Goal: Information Seeking & Learning: Learn about a topic

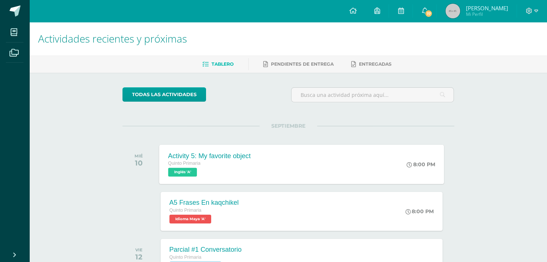
click at [248, 163] on div "Quinto Primaria" at bounding box center [209, 163] width 82 height 8
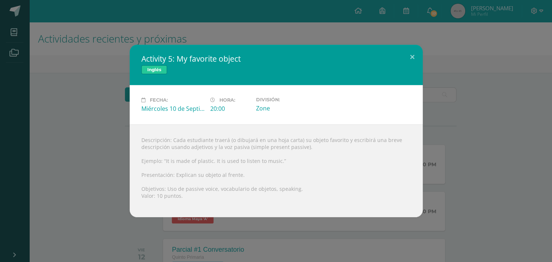
click at [470, 126] on div "Activity 5: My favorite object Inglés Fecha: [DATE] Hora: 20:00 División:" at bounding box center [276, 131] width 546 height 172
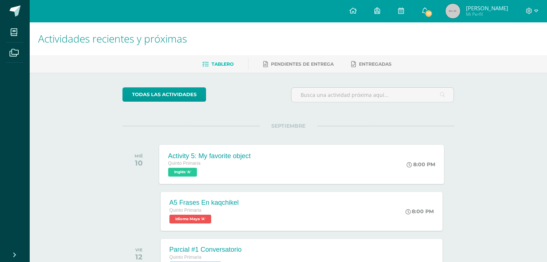
click at [338, 166] on div "Activity 5: My favorite object Quinto Primaria Inglés 'A' 8:00 PM Activity 5: M…" at bounding box center [301, 163] width 285 height 39
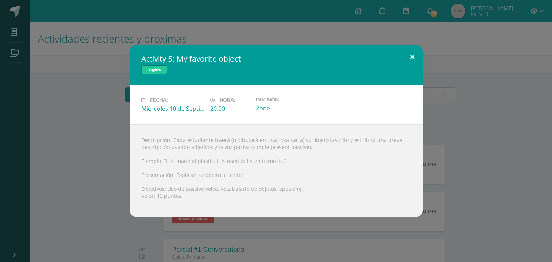
click at [416, 53] on button at bounding box center [412, 57] width 21 height 25
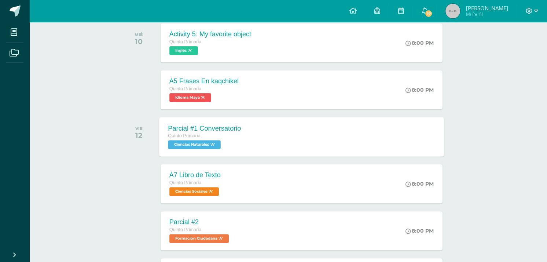
scroll to position [110, 0]
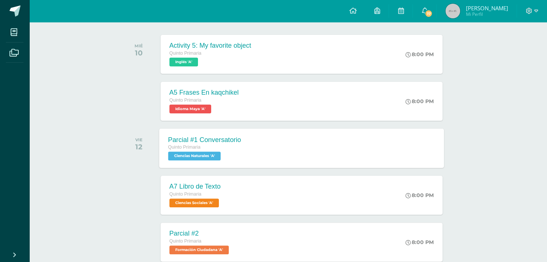
click at [237, 134] on div "Parcial #1 Conversatorio Quinto Primaria Ciencias Naturales 'A'" at bounding box center [204, 147] width 91 height 39
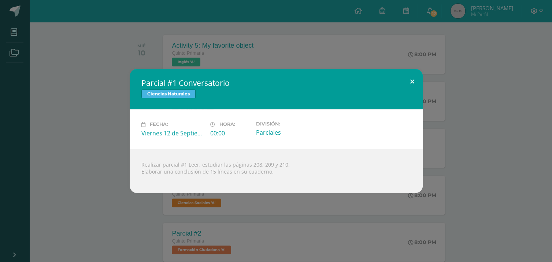
click at [410, 78] on button at bounding box center [412, 81] width 21 height 25
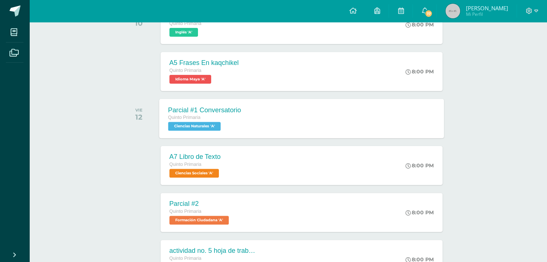
scroll to position [147, 0]
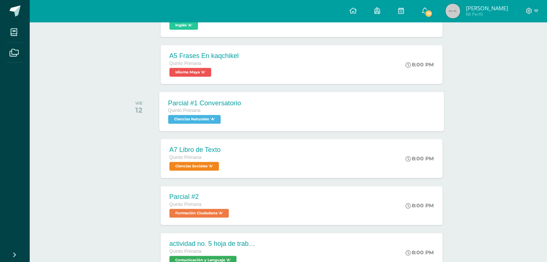
click at [336, 112] on div "Parcial #1 Conversatorio Quinto Primaria Ciencias Naturales 'A' Parcial #1 Conv…" at bounding box center [301, 111] width 285 height 39
click at [0, 0] on div "Parcial #1 Conversatorio Ciencias Naturales" at bounding box center [0, 0] width 0 height 0
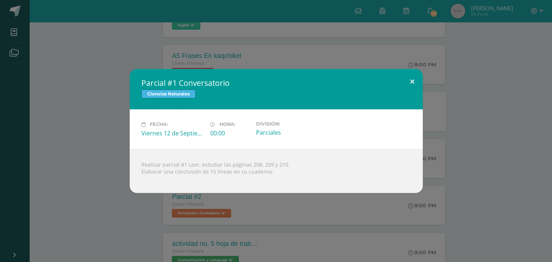
click at [409, 77] on button at bounding box center [412, 81] width 21 height 25
